Goal: Task Accomplishment & Management: Manage account settings

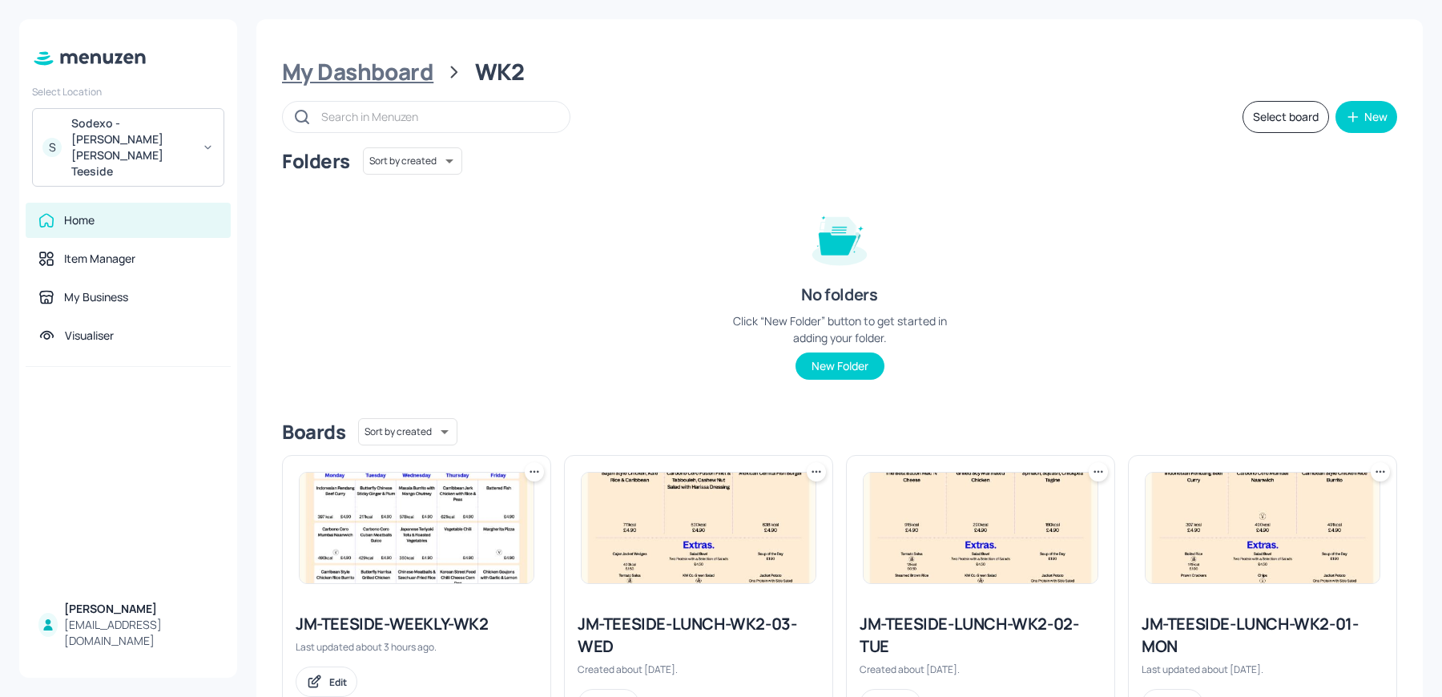
click at [392, 72] on div "My Dashboard" at bounding box center [357, 72] width 151 height 29
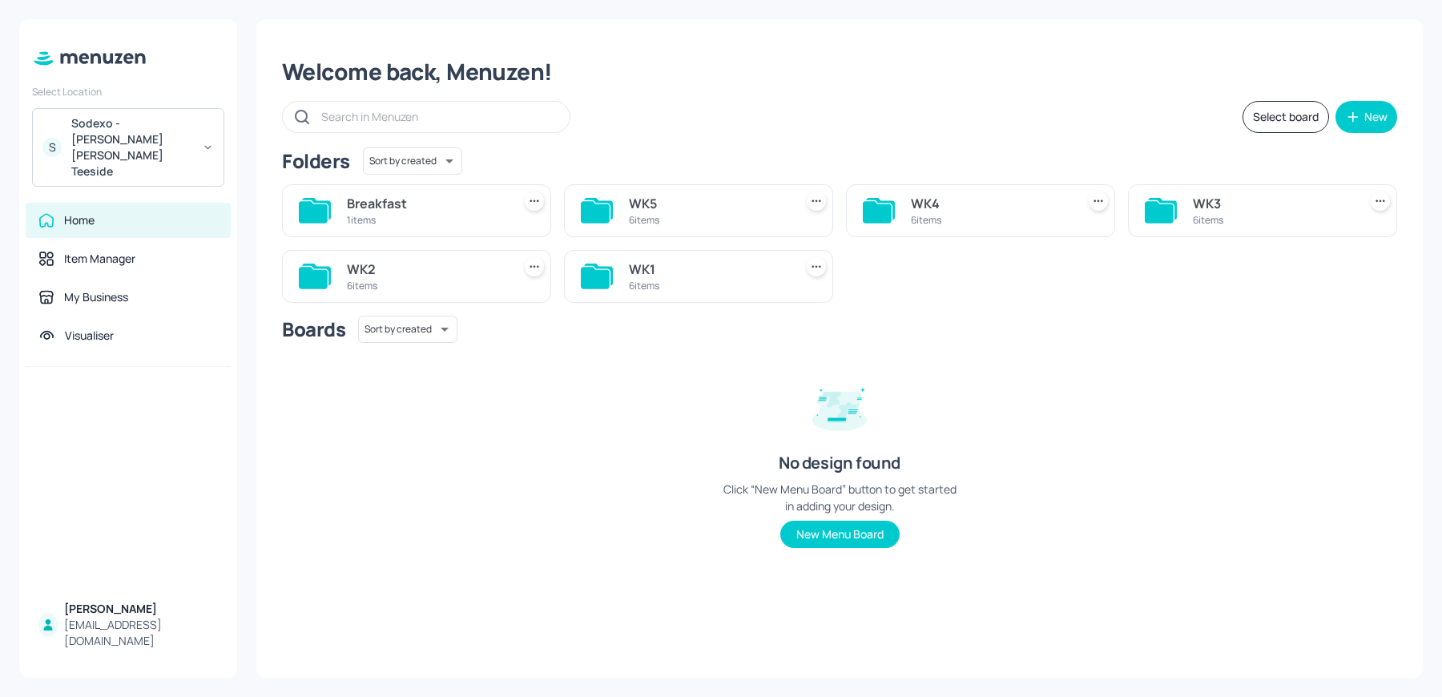
click at [647, 260] on div "WK1" at bounding box center [708, 269] width 159 height 19
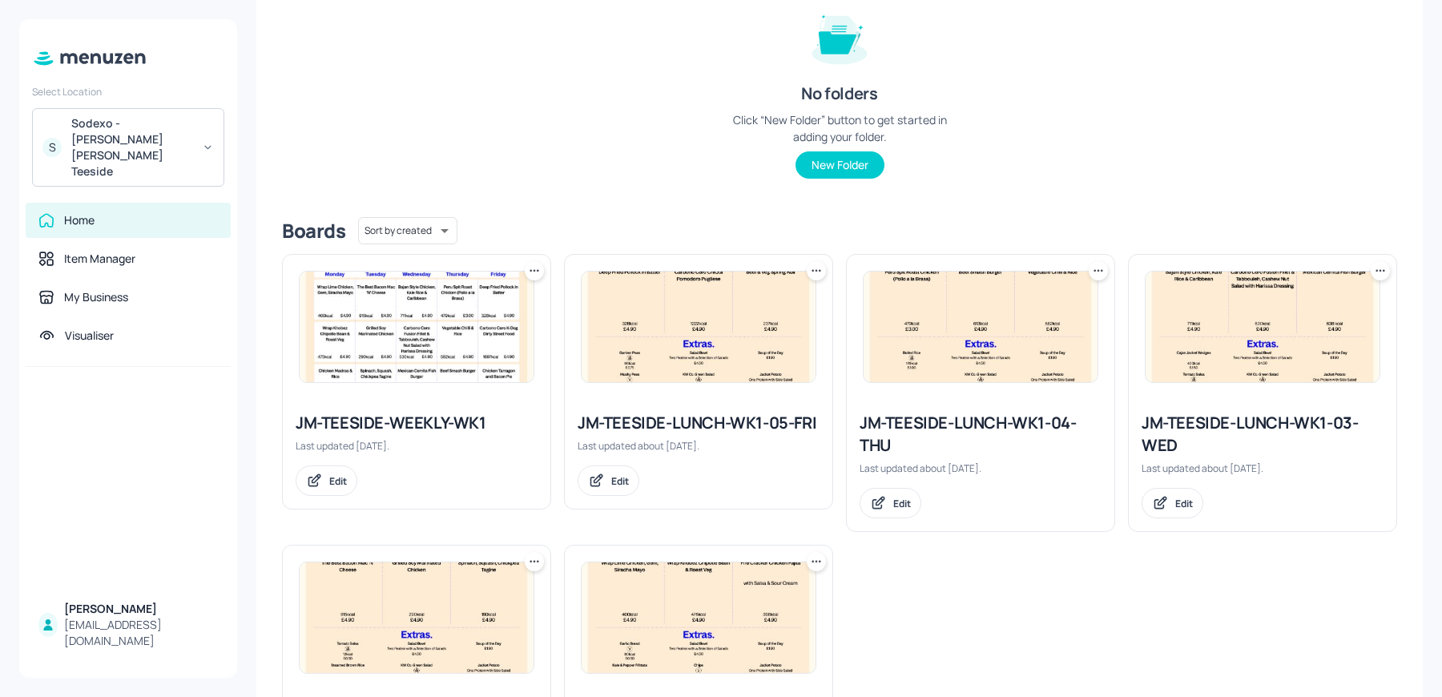
scroll to position [242, 0]
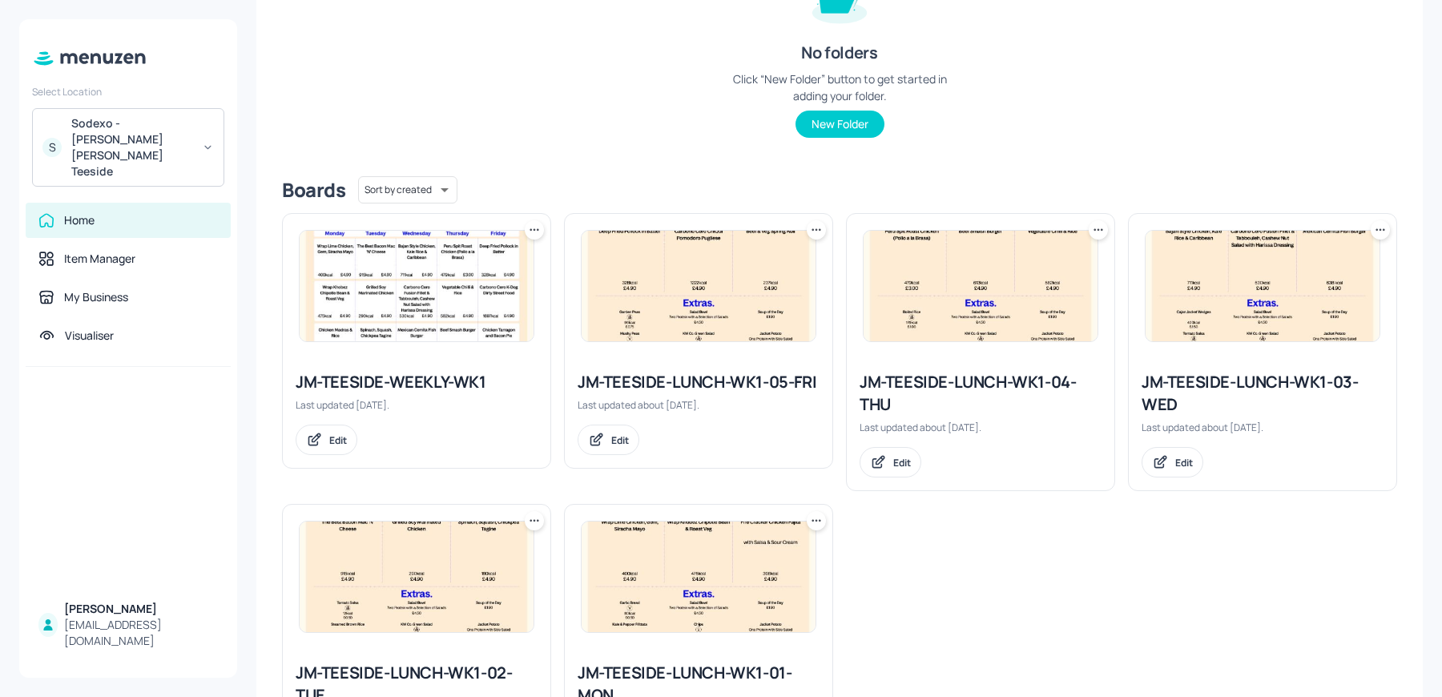
click at [919, 344] on div at bounding box center [981, 286] width 268 height 144
click at [918, 291] on img at bounding box center [980, 286] width 234 height 111
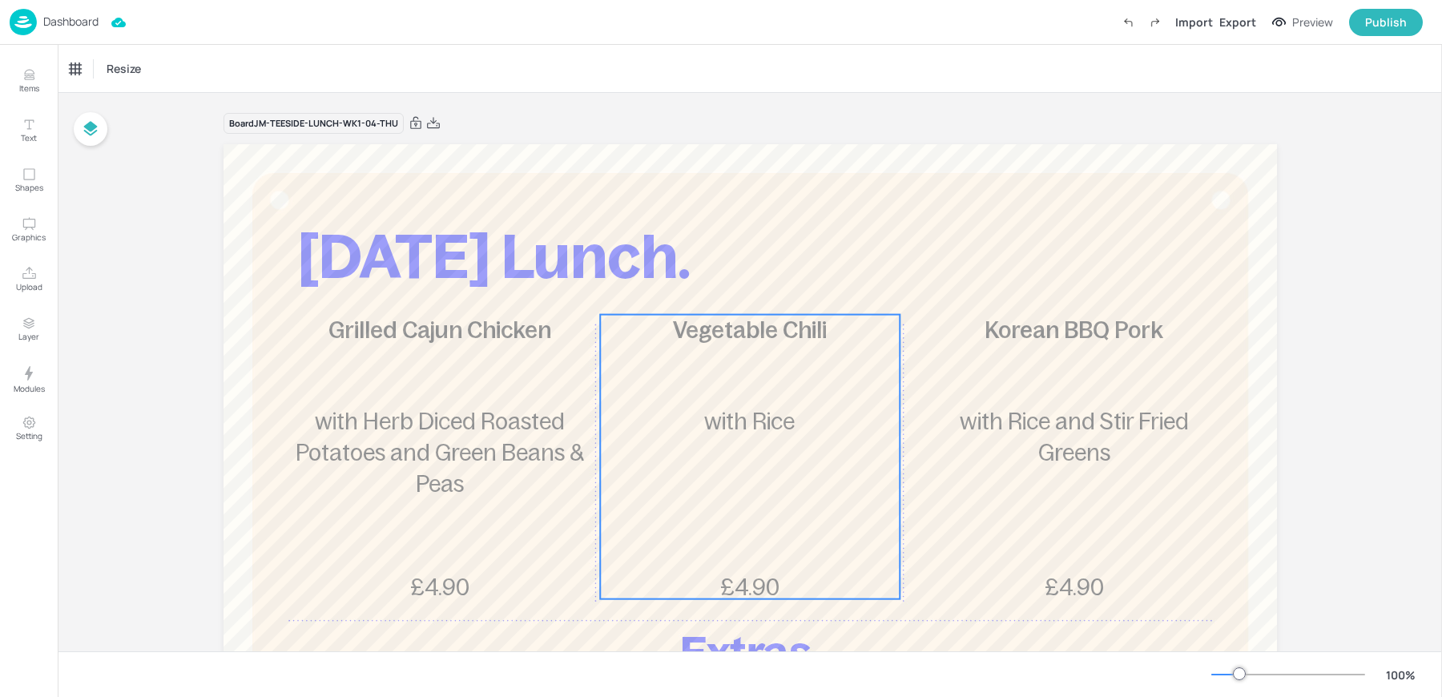
click at [788, 407] on p "with Rice" at bounding box center [750, 421] width 300 height 31
click at [732, 284] on icon "Edit Item" at bounding box center [739, 287] width 14 height 13
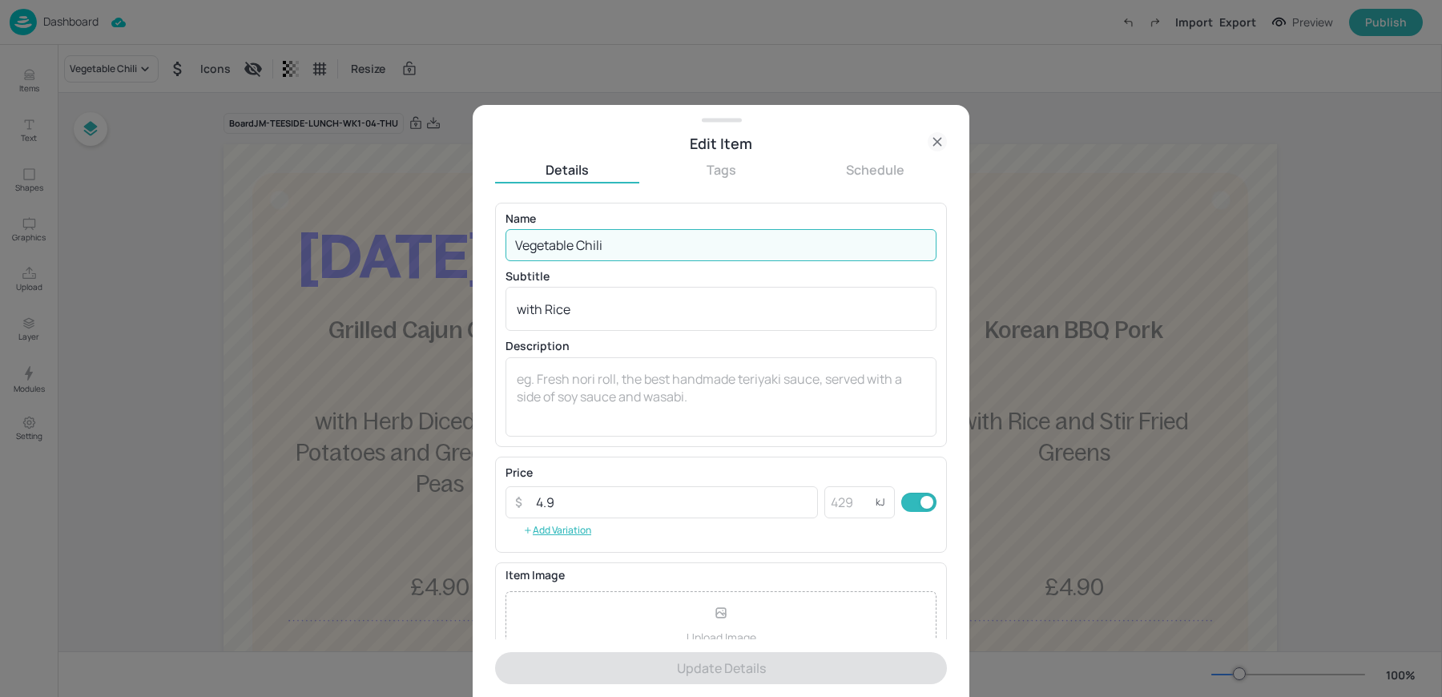
click at [615, 241] on input "Vegetable Chili" at bounding box center [720, 245] width 431 height 32
paste input "Cauliflower [PERSON_NAME] with Basmati Rice"
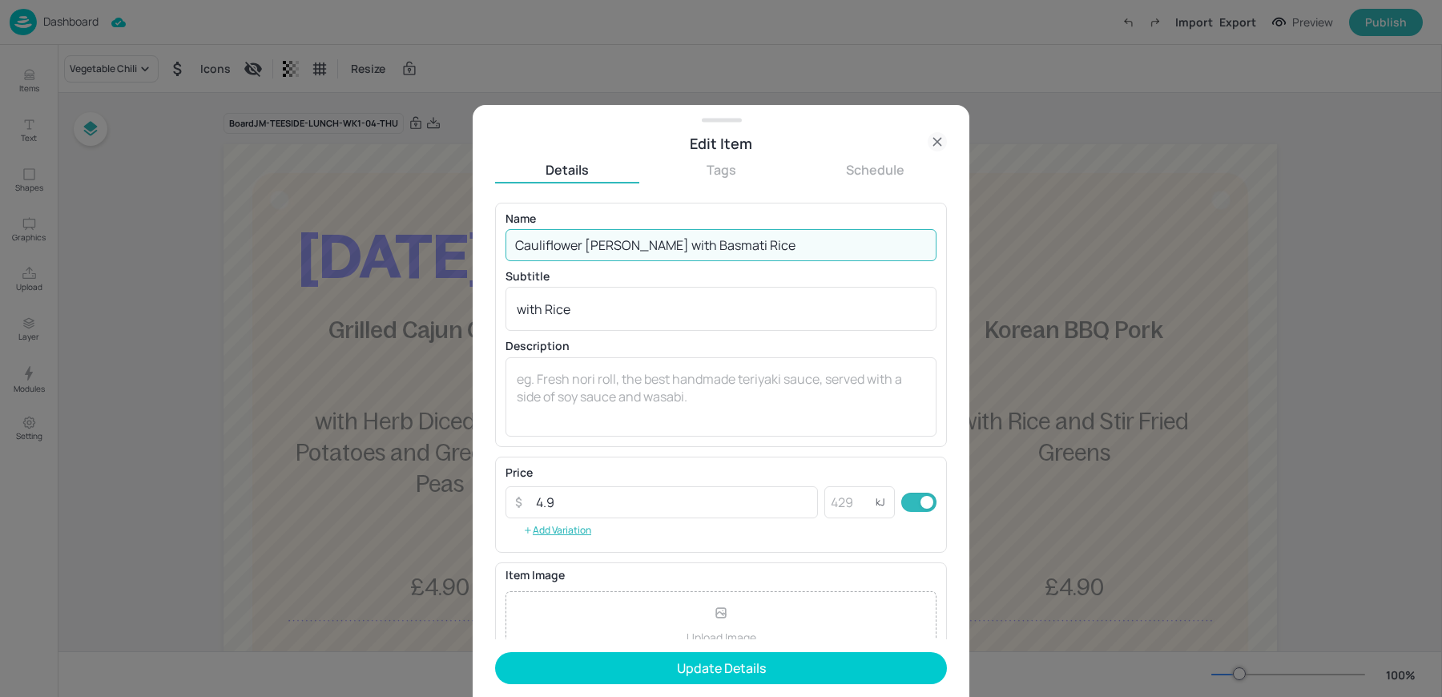
drag, startPoint x: 658, startPoint y: 244, endPoint x: 835, endPoint y: 244, distance: 177.0
click at [835, 244] on input "Cauliflower [PERSON_NAME] with Basmati Rice" at bounding box center [720, 245] width 431 height 32
type input "Cauliflower [PERSON_NAME]"
click at [578, 307] on textarea "with Rice" at bounding box center [721, 309] width 408 height 18
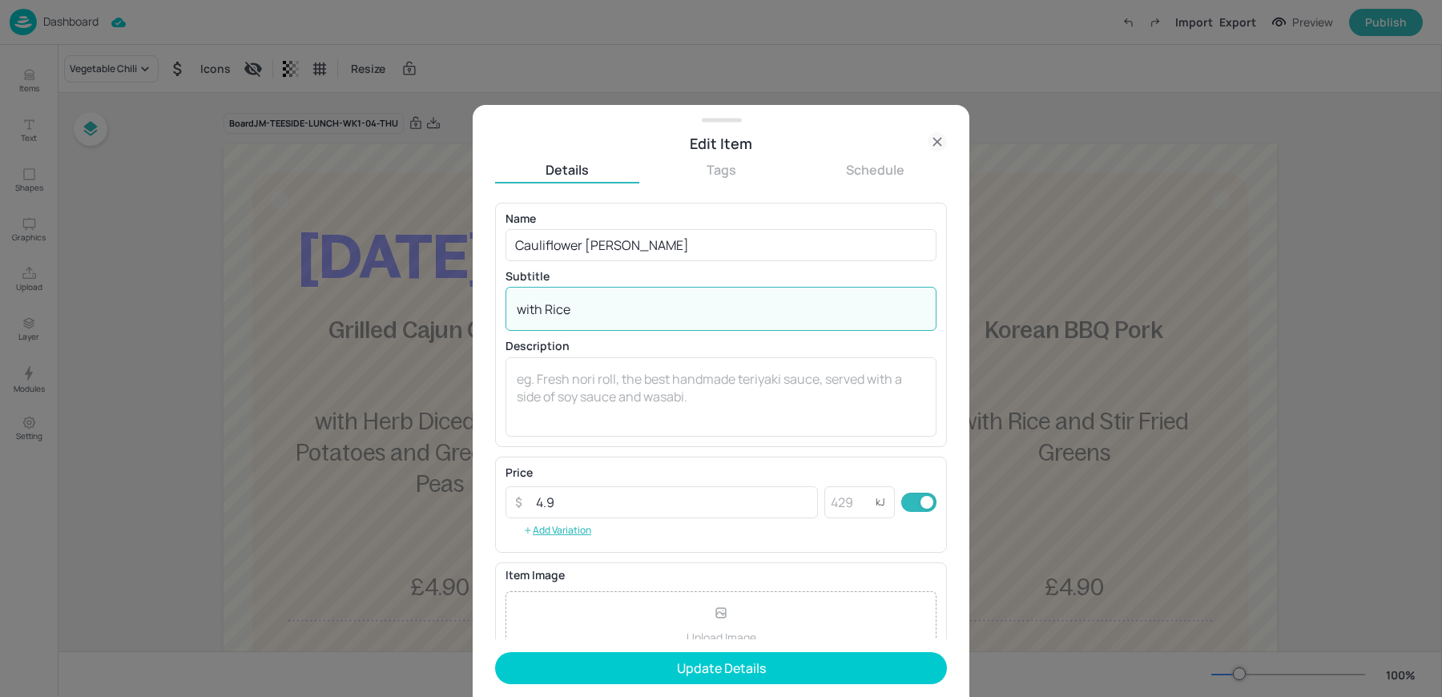
paste textarea "with Basmati Rice"
click at [577, 327] on div "with Ricewith Basmati Rice x ​" at bounding box center [720, 309] width 431 height 44
click at [569, 317] on textarea "with Ricewith Basmati Rice" at bounding box center [721, 309] width 408 height 18
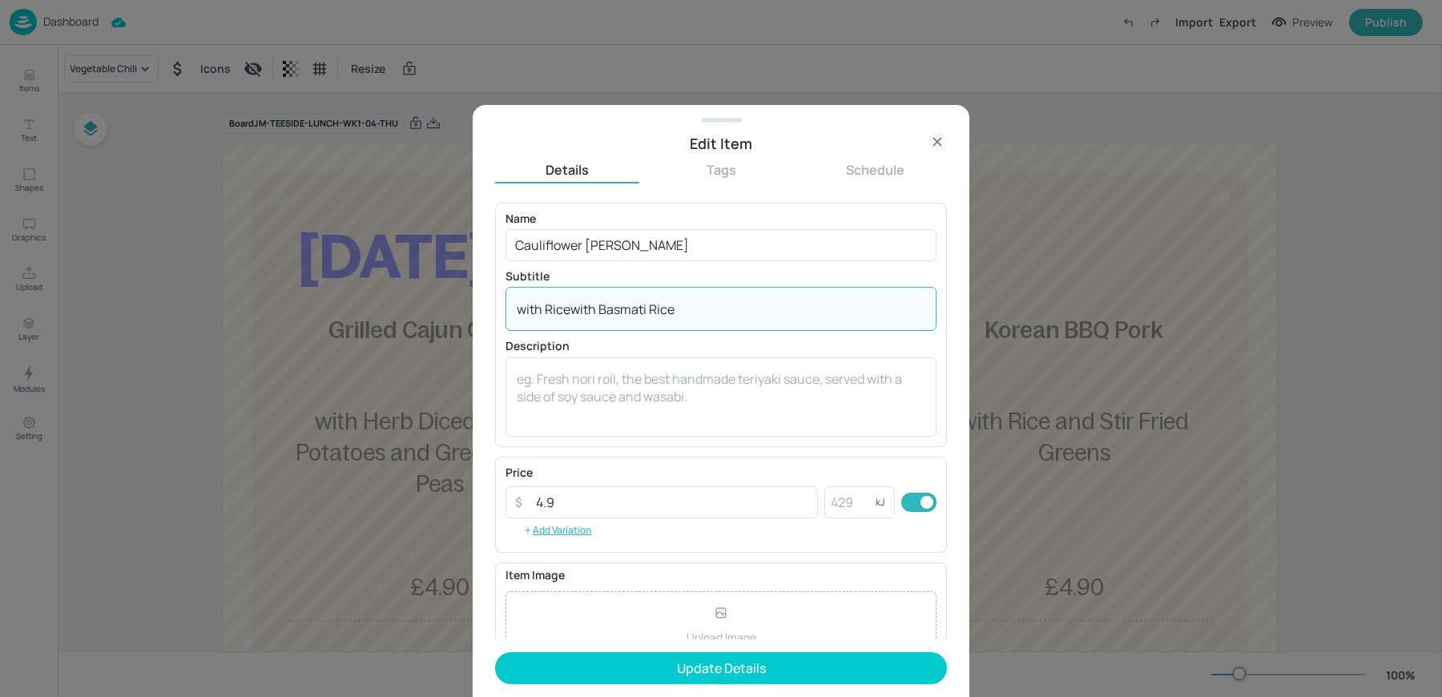
paste textarea
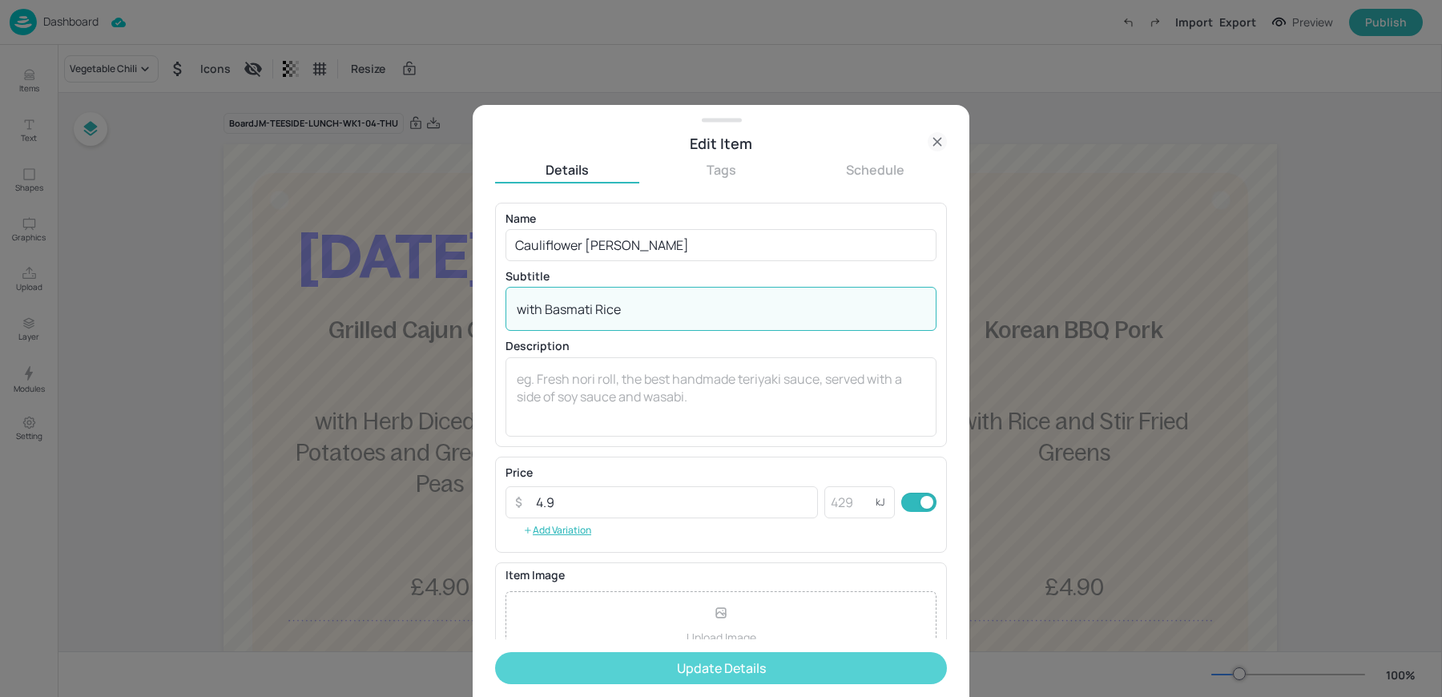
type textarea "with Basmati Rice"
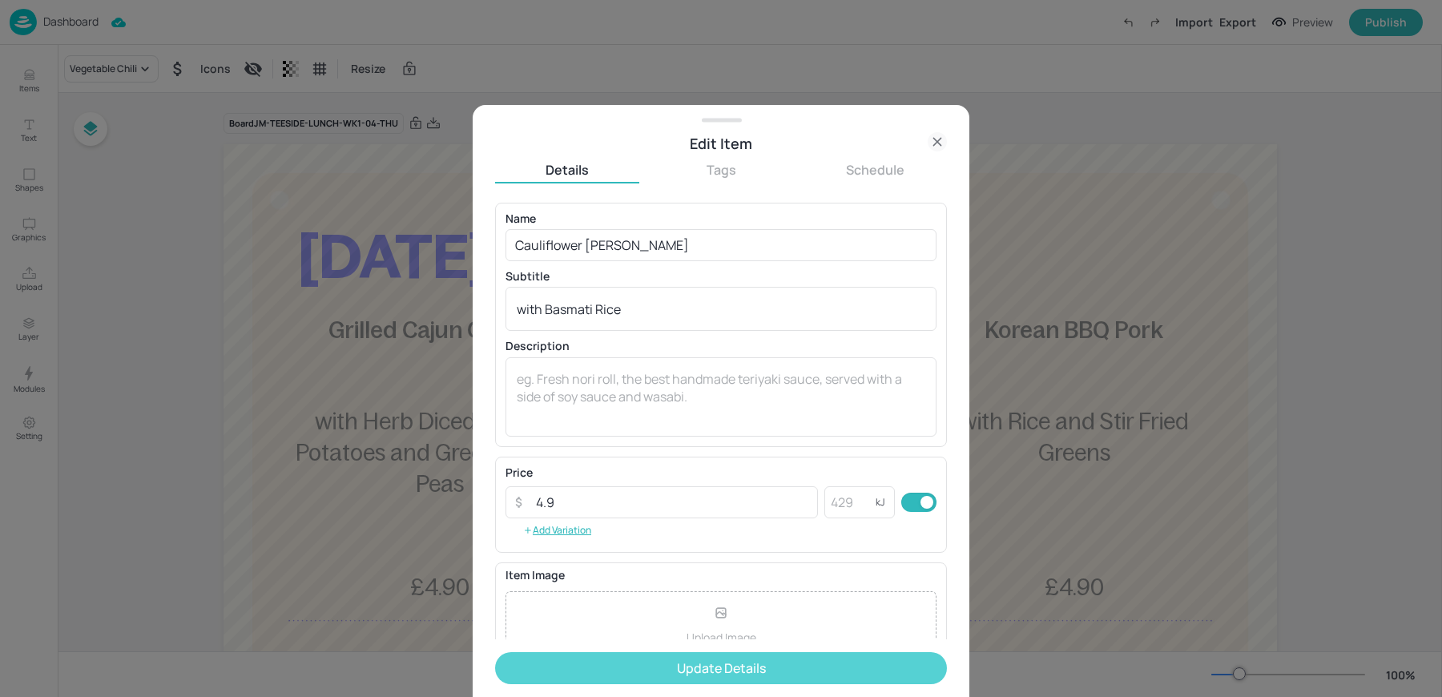
click at [581, 670] on button "Update Details" at bounding box center [721, 668] width 452 height 32
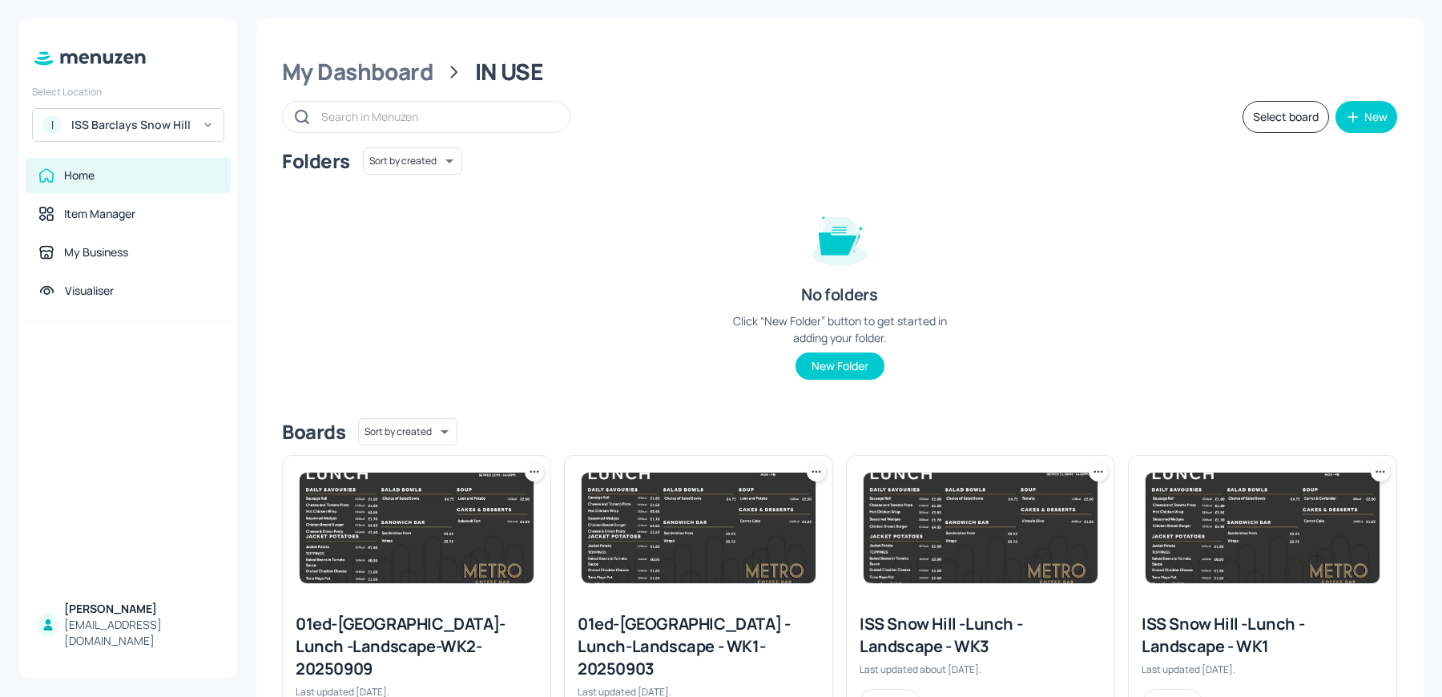
click at [555, 257] on div "Folders Sort by created id ​ No folders Click “New Folder” button to get starte…" at bounding box center [839, 276] width 1115 height 258
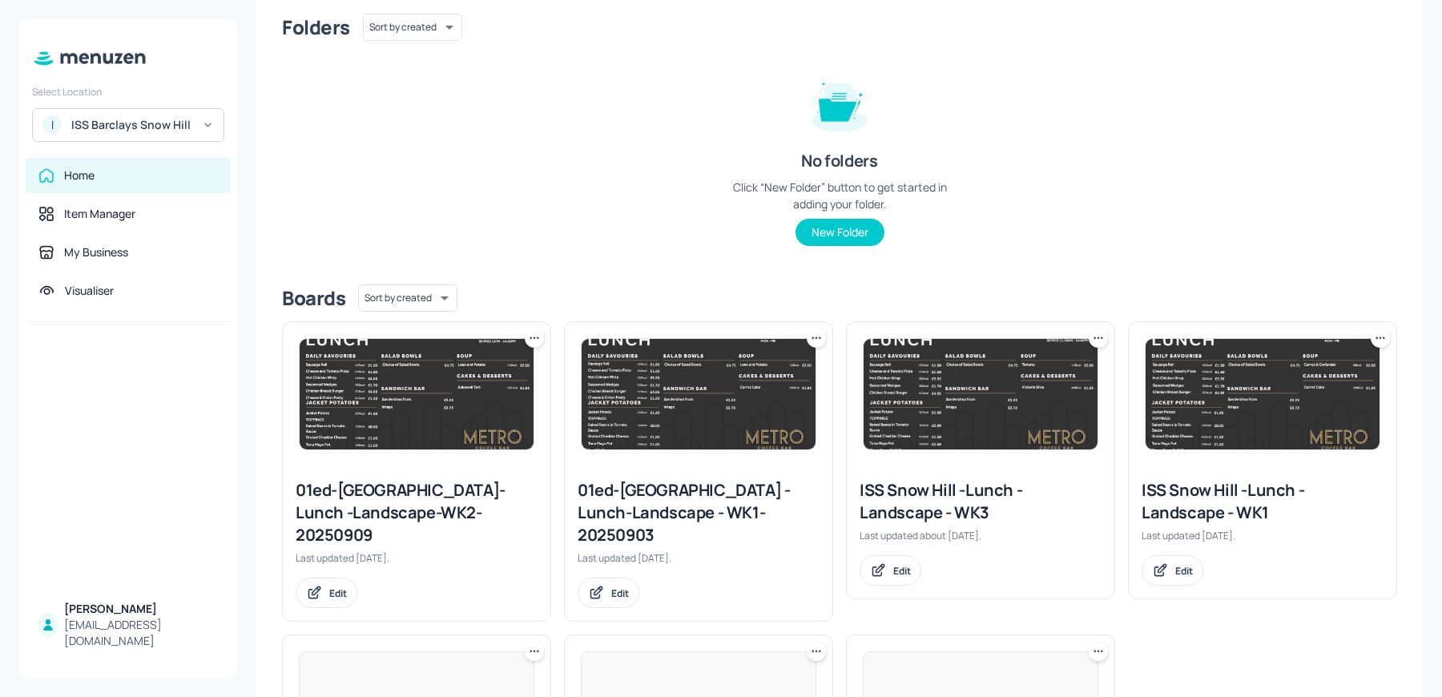
click at [938, 420] on img at bounding box center [980, 394] width 234 height 111
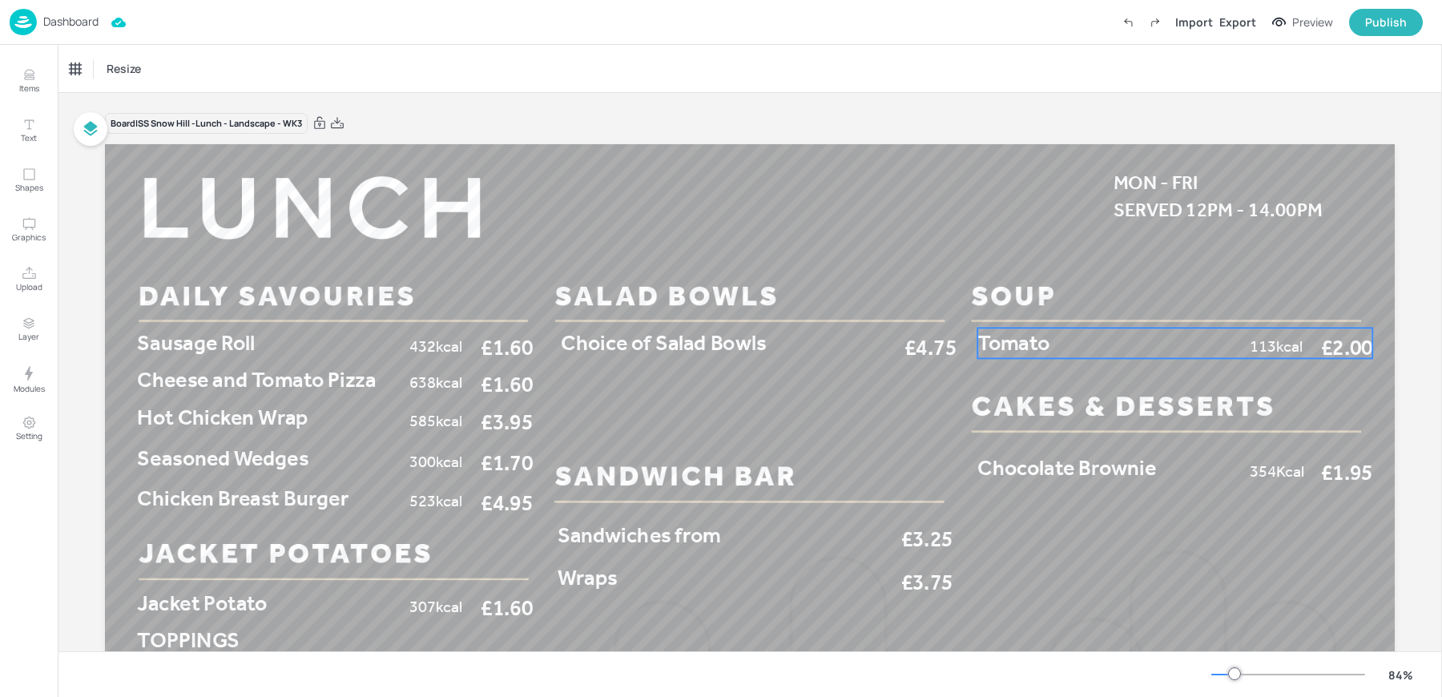
click at [1012, 338] on span "Tomato" at bounding box center [1013, 343] width 72 height 26
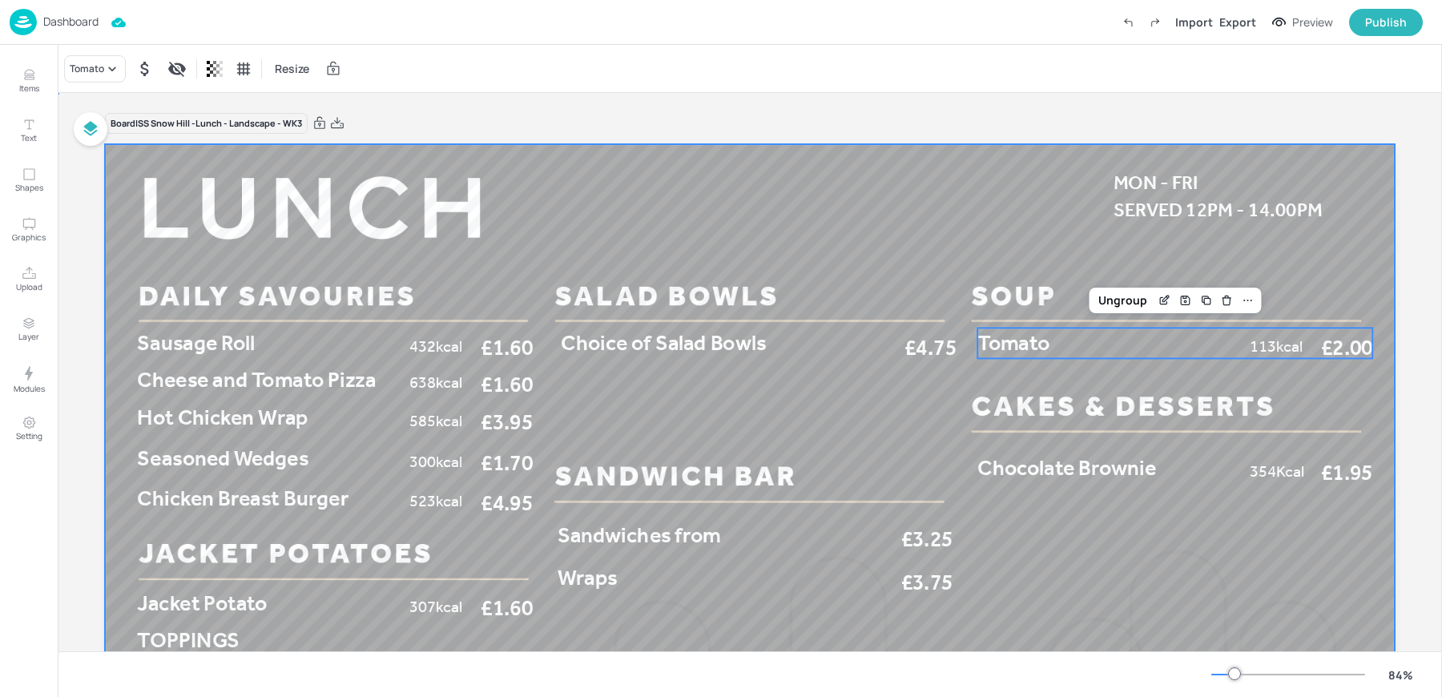
click at [1045, 437] on div at bounding box center [750, 507] width 1290 height 726
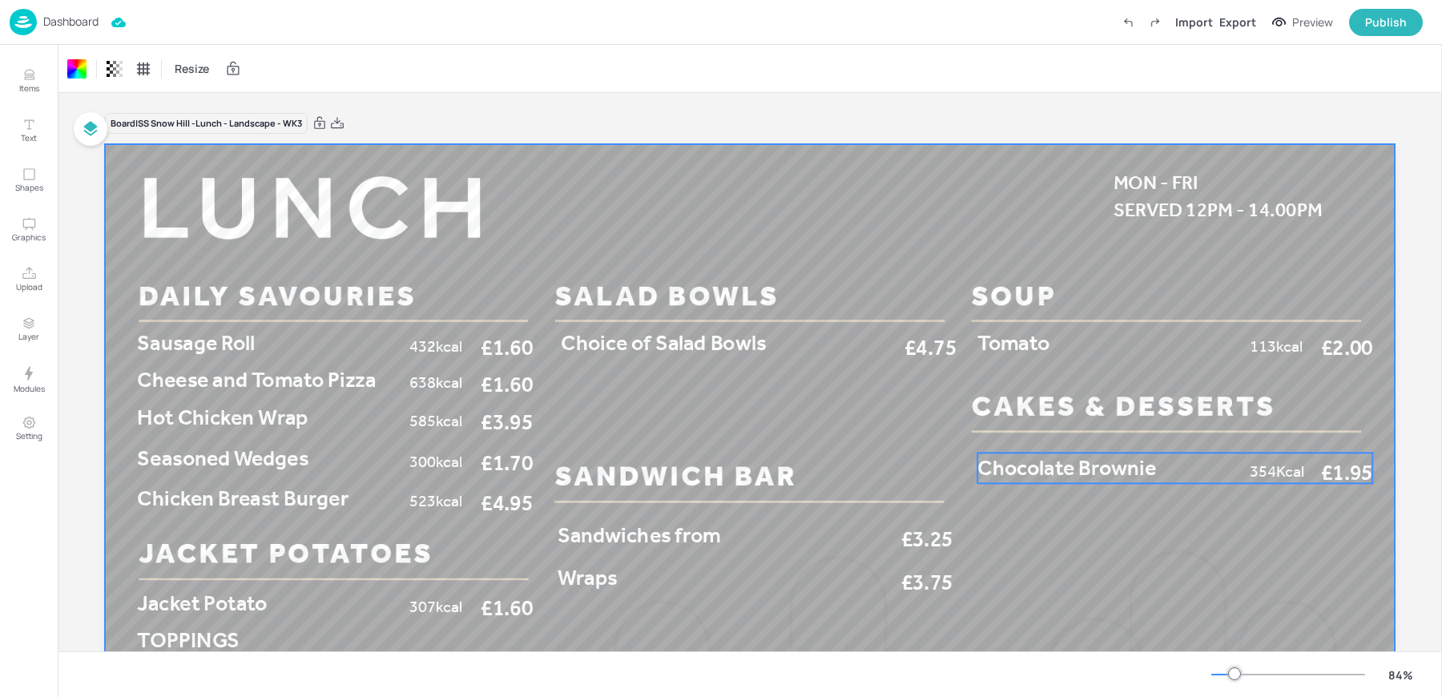
click at [1024, 462] on span "Chocolate Brownie" at bounding box center [1066, 468] width 179 height 26
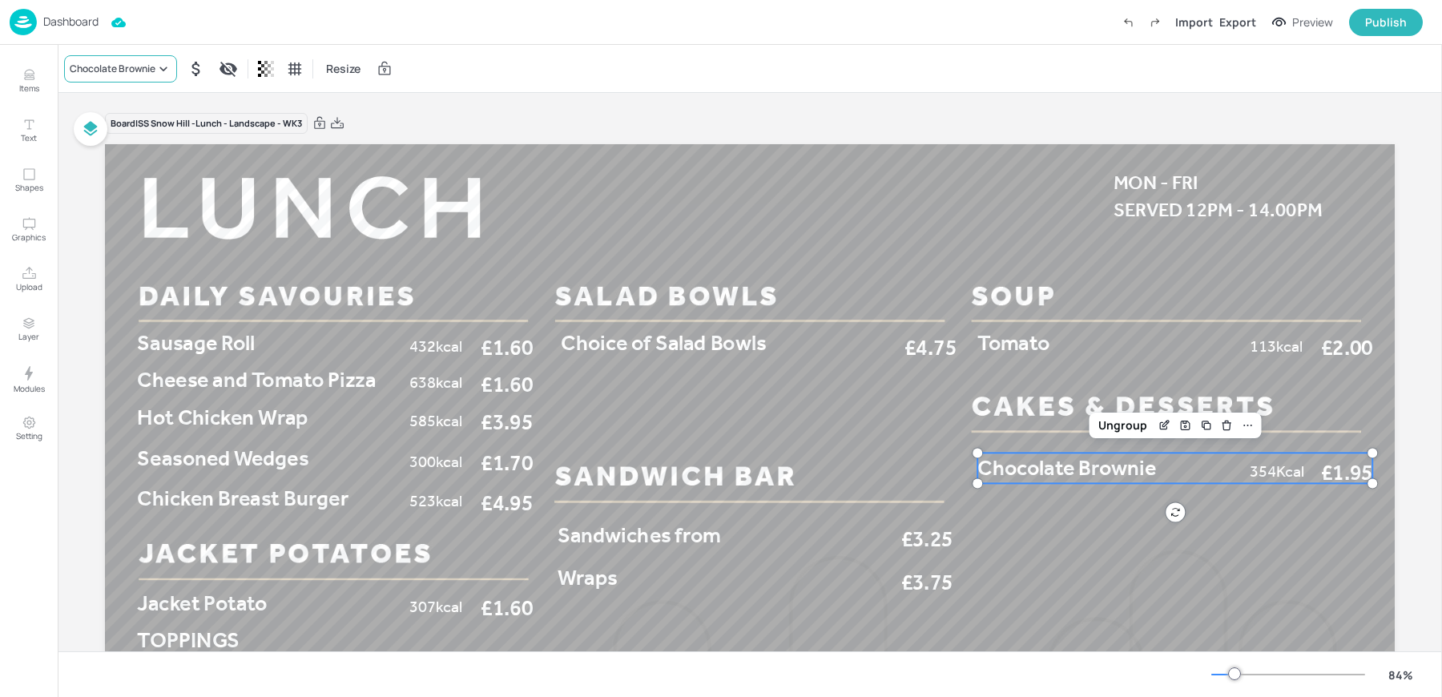
click at [128, 62] on div "Chocolate Brownie" at bounding box center [113, 69] width 86 height 14
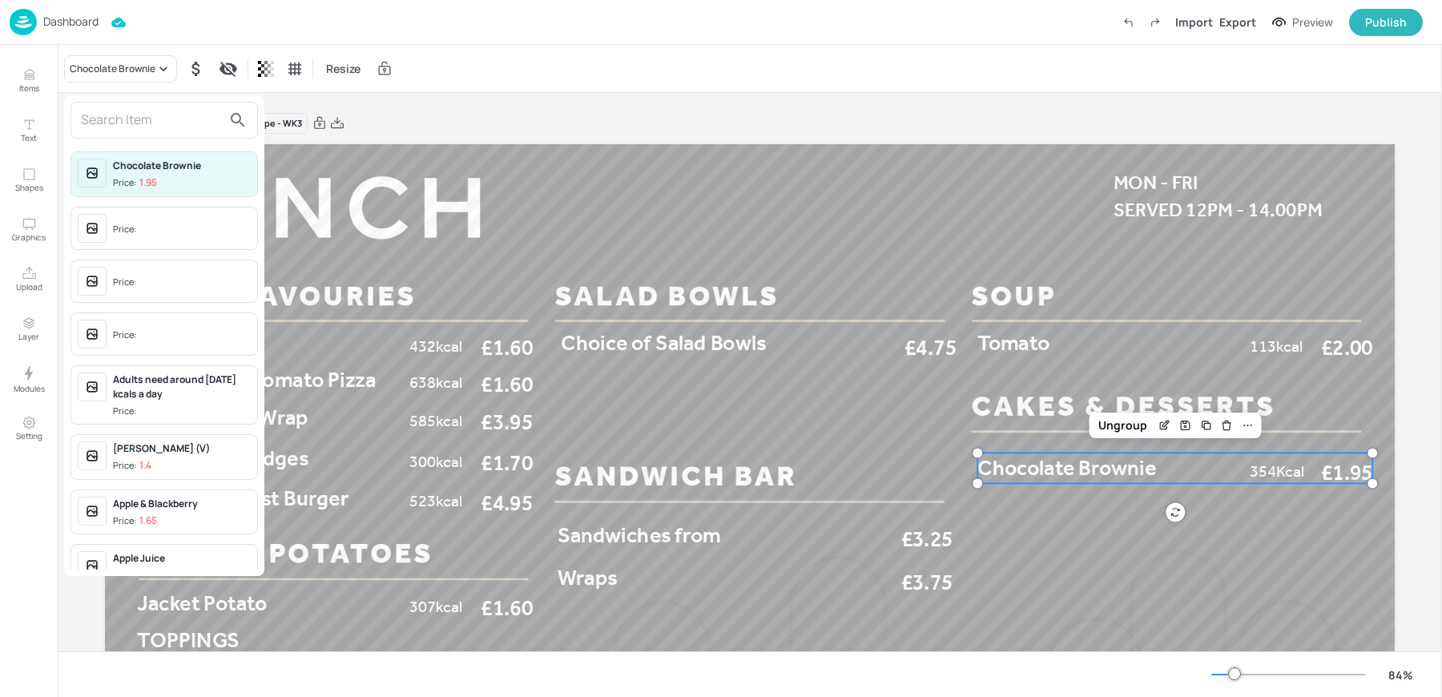
click at [113, 111] on input "text" at bounding box center [151, 120] width 141 height 26
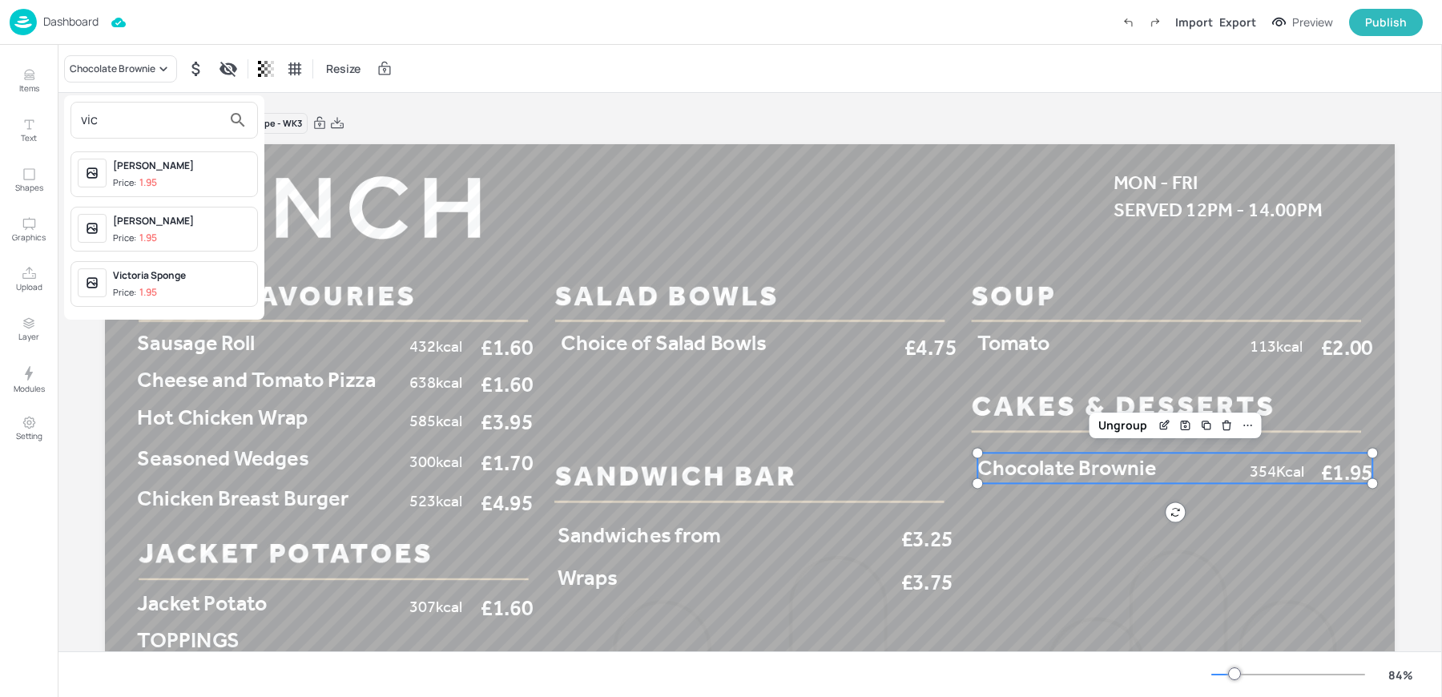
type input "vic"
click at [148, 219] on div "Victoria Slice" at bounding box center [182, 221] width 138 height 14
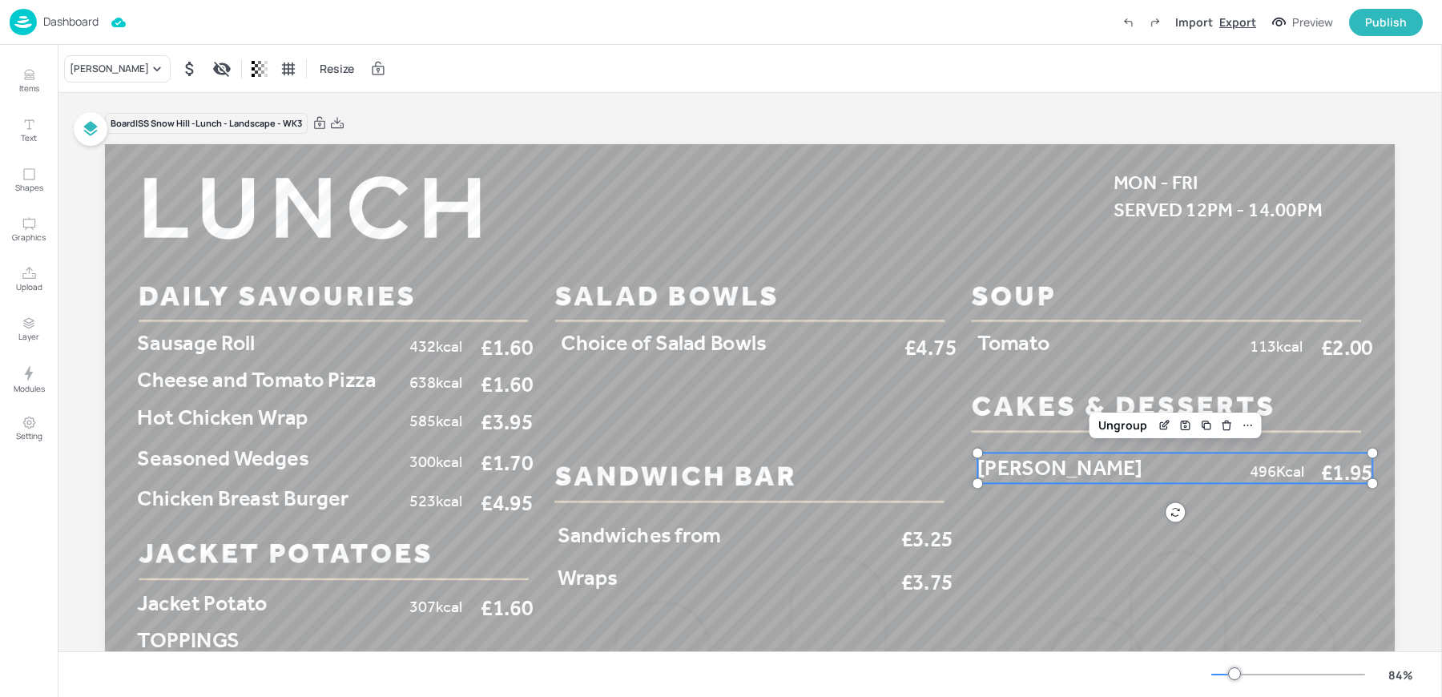
click at [1236, 22] on div "Export" at bounding box center [1237, 22] width 37 height 17
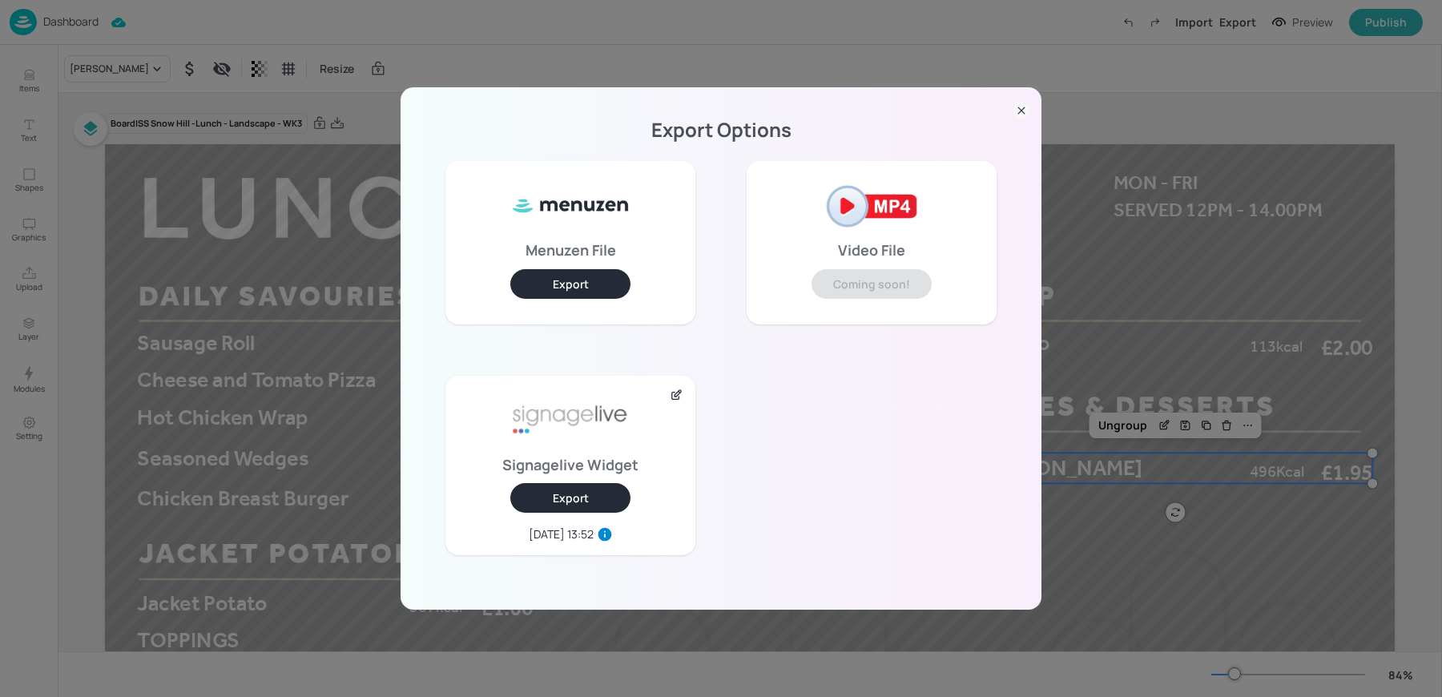
click at [581, 488] on button "Export" at bounding box center [570, 498] width 120 height 30
